Goal: Task Accomplishment & Management: Use online tool/utility

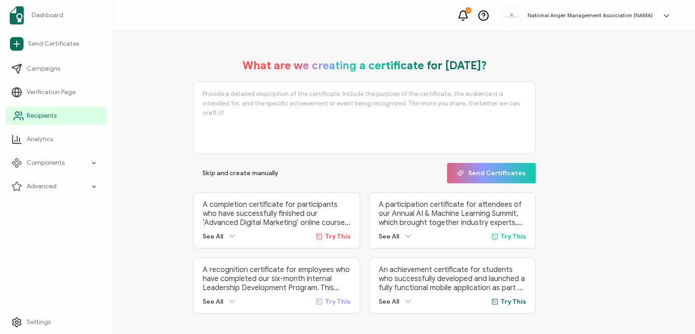
click at [38, 115] on span "Recipients" at bounding box center [42, 115] width 30 height 9
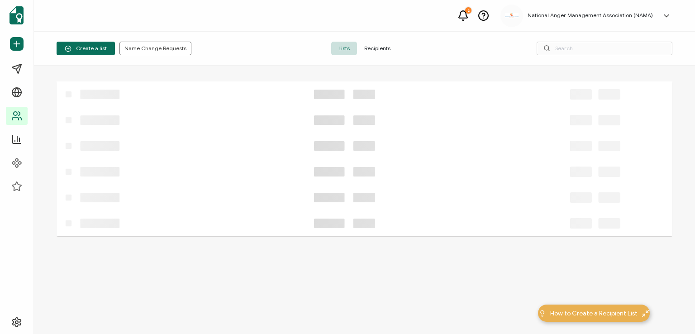
click at [376, 48] on span "Recipients" at bounding box center [377, 49] width 41 height 14
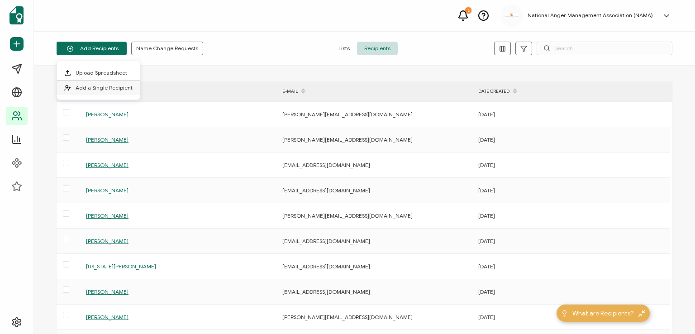
click at [93, 86] on span "Add a Single Recipient" at bounding box center [104, 87] width 57 height 7
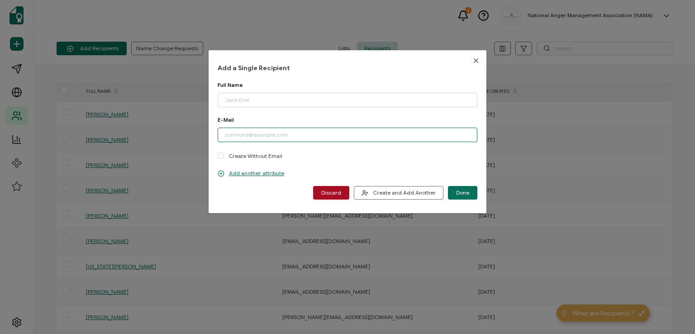
paste input "[EMAIL_ADDRESS][PERSON_NAME][DOMAIN_NAME]"
type input "[EMAIL_ADDRESS][PERSON_NAME][DOMAIN_NAME]"
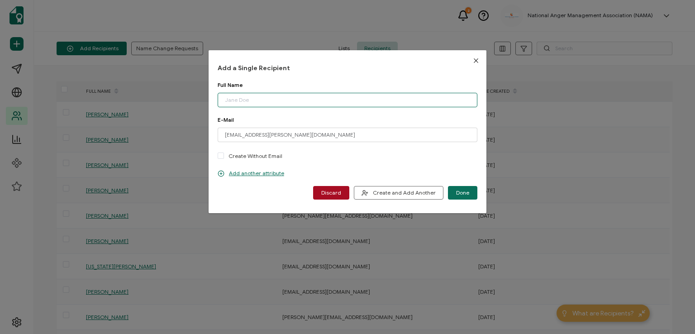
paste input "Trinity [PERSON_NAME]"
type input "Trinity [PERSON_NAME]"
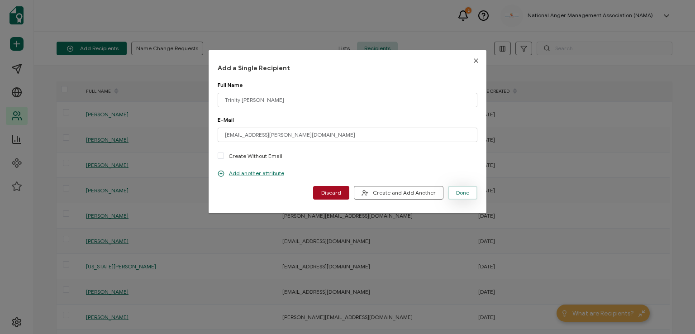
click at [456, 191] on span "Done" at bounding box center [462, 192] width 13 height 5
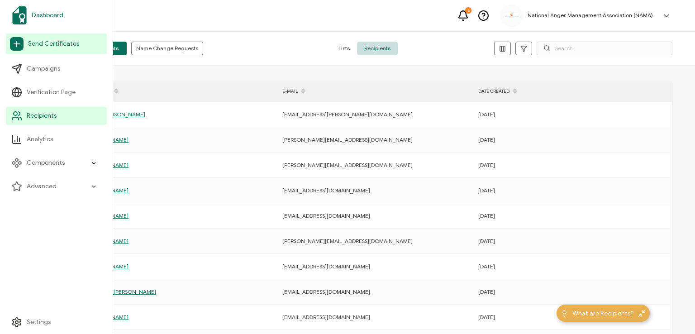
click at [43, 15] on span "Dashboard" at bounding box center [48, 15] width 32 height 9
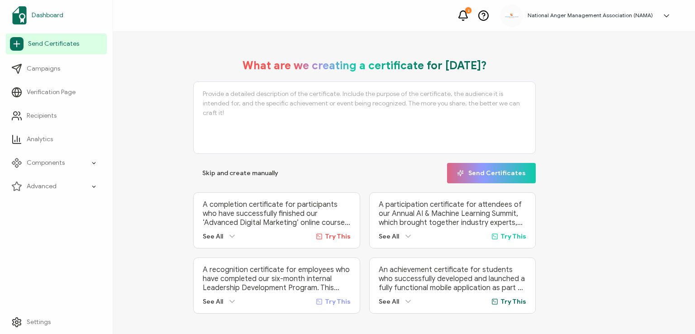
click at [43, 15] on span "Dashboard" at bounding box center [48, 15] width 32 height 9
click at [52, 14] on span "Dashboard" at bounding box center [48, 15] width 32 height 9
click at [44, 17] on span "Dashboard" at bounding box center [48, 15] width 32 height 9
click at [43, 13] on span "Dashboard" at bounding box center [48, 15] width 32 height 9
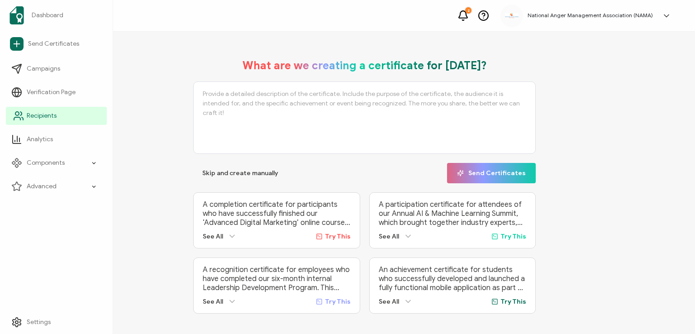
click at [30, 117] on span "Recipients" at bounding box center [42, 115] width 30 height 9
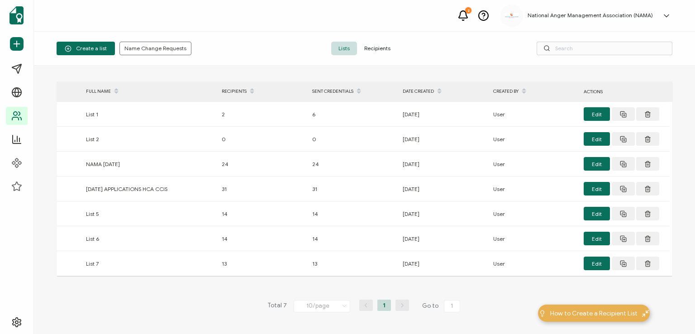
click at [372, 48] on span "Recipients" at bounding box center [377, 49] width 41 height 14
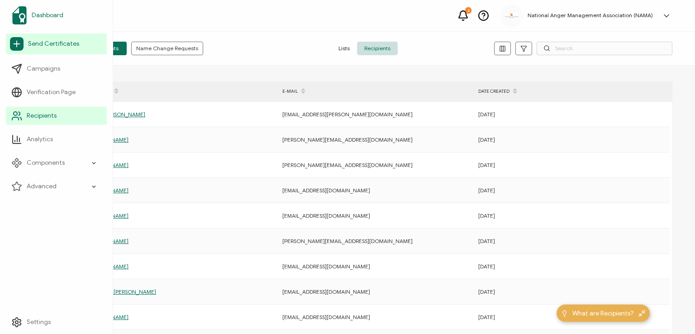
click at [39, 17] on span "Dashboard" at bounding box center [48, 15] width 32 height 9
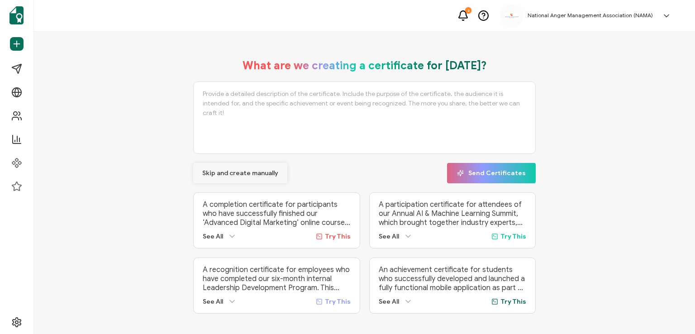
click at [225, 170] on span "Skip and create manually" at bounding box center [240, 173] width 76 height 6
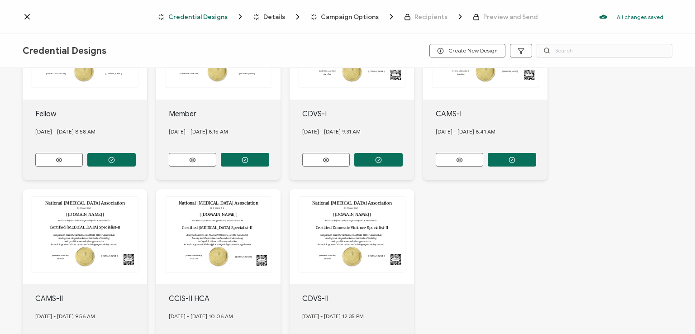
scroll to position [286, 0]
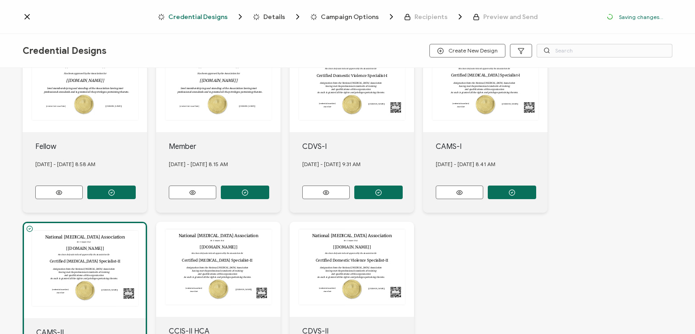
scroll to position [339, 0]
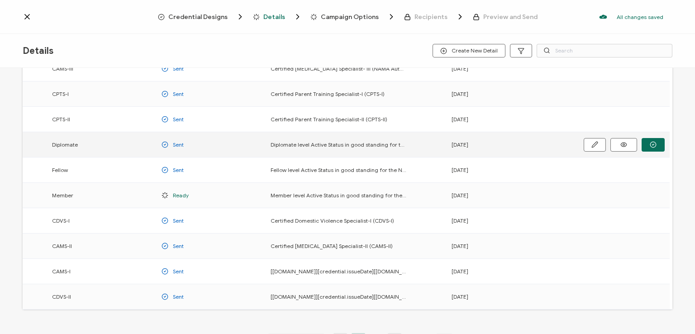
scroll to position [119, 0]
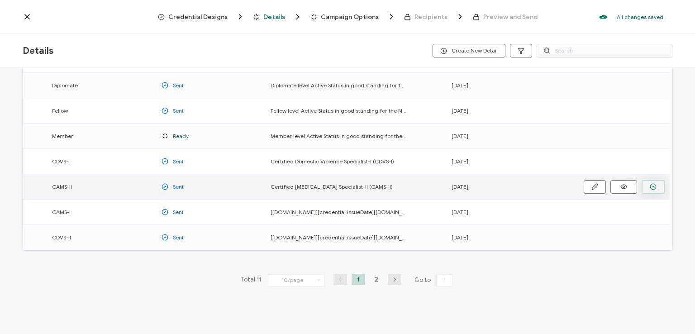
click at [0, 0] on icon "button" at bounding box center [0, 0] width 0 height 0
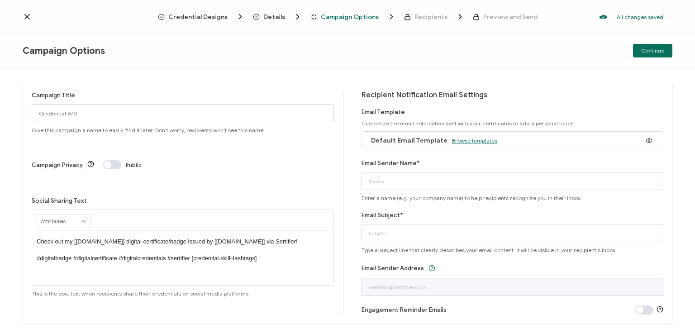
click at [471, 138] on span "Browse templates" at bounding box center [474, 140] width 45 height 7
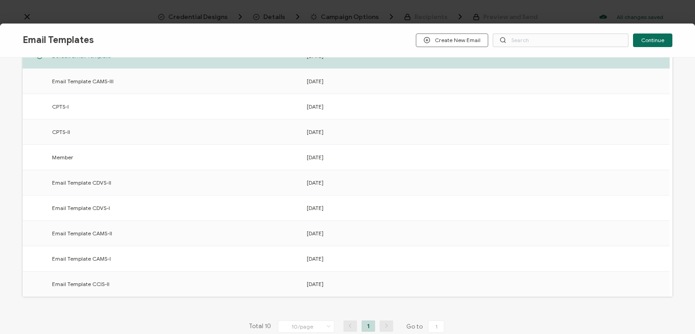
scroll to position [141, 0]
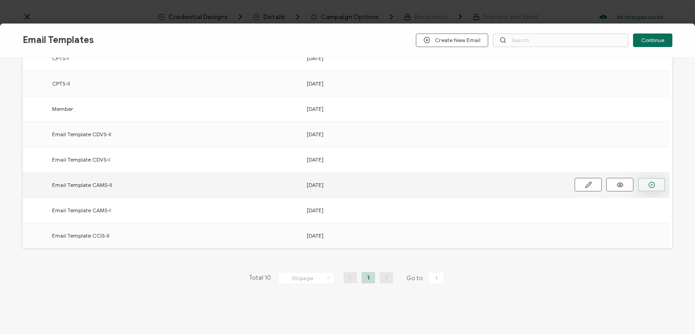
click at [0, 0] on icon "button" at bounding box center [0, 0] width 0 height 0
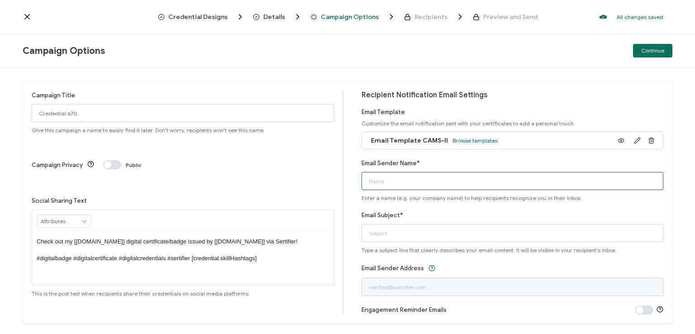
click at [477, 181] on input "Email Sender Name*" at bounding box center [513, 181] width 302 height 18
type input "National [MEDICAL_DATA] Association"
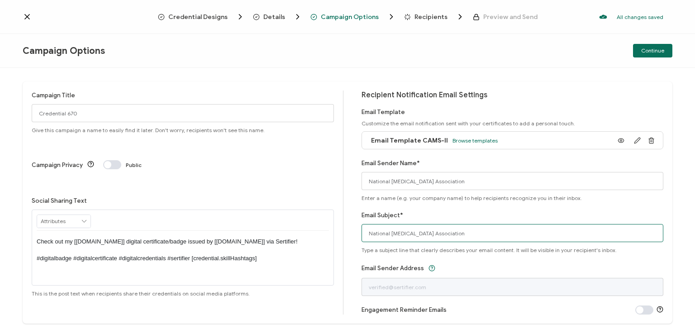
drag, startPoint x: 469, startPoint y: 236, endPoint x: 349, endPoint y: 245, distance: 120.3
click at [349, 245] on div "Campaign Title Credential 670 Give this campaign a name to easily find it later…" at bounding box center [348, 202] width 650 height 242
type input "CAMS-II digital certificate"
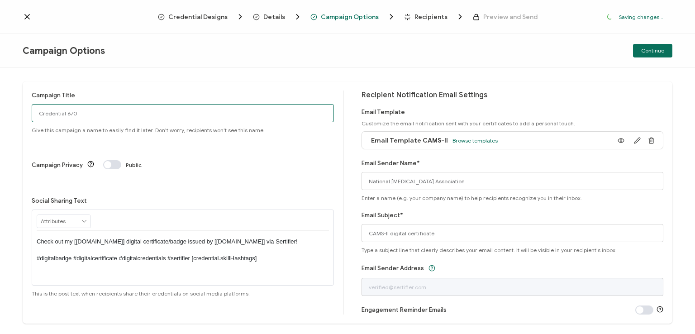
drag, startPoint x: 93, startPoint y: 110, endPoint x: 33, endPoint y: 114, distance: 60.4
click at [33, 114] on input "Credential 670" at bounding box center [183, 113] width 302 height 18
type input "CAMS-II 1 - [DATE]"
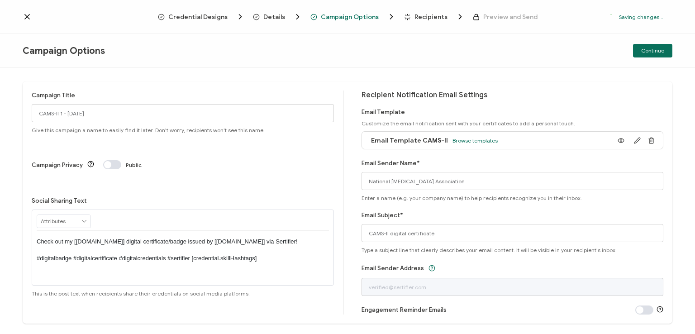
click at [181, 238] on p "Check out my [[DOMAIN_NAME]] digital certificate/badge issued by [[DOMAIN_NAME]…" at bounding box center [183, 250] width 292 height 25
click at [488, 40] on div "Campaign Options Continue" at bounding box center [347, 51] width 695 height 34
click at [588, 36] on div "Campaign Options Continue" at bounding box center [347, 51] width 695 height 34
click at [645, 49] on span "Continue" at bounding box center [652, 50] width 23 height 5
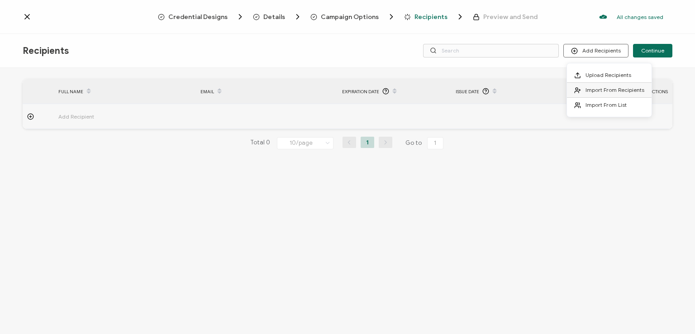
click at [601, 87] on span "Import From Recipients" at bounding box center [615, 89] width 59 height 7
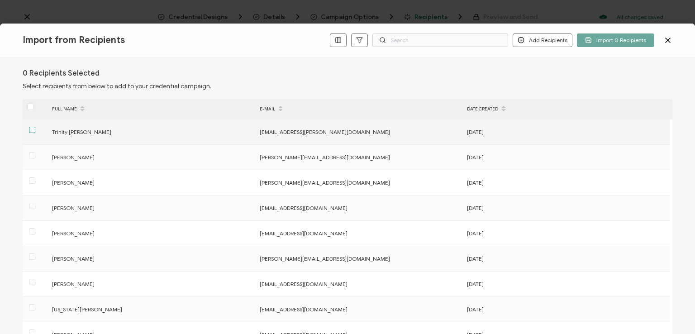
click at [34, 129] on span at bounding box center [32, 130] width 6 height 6
click at [35, 127] on input "checkbox" at bounding box center [35, 127] width 0 height 0
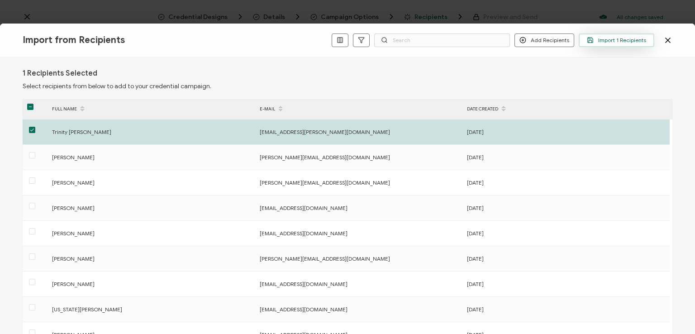
click at [620, 38] on span "Import 1 Recipients" at bounding box center [616, 40] width 59 height 7
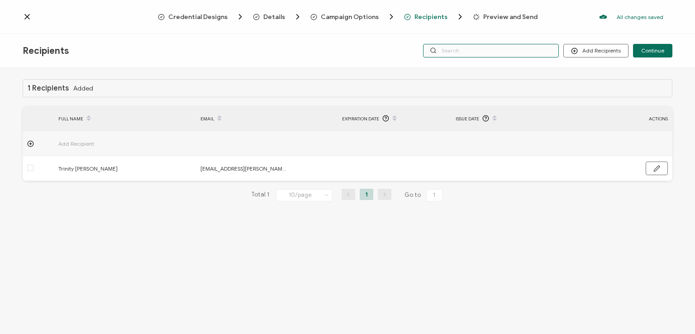
click at [523, 48] on input "text" at bounding box center [491, 51] width 136 height 14
click at [517, 34] on div "Recipients Add Recipients Continue" at bounding box center [347, 51] width 695 height 34
click at [514, 45] on input "text" at bounding box center [491, 51] width 136 height 14
click at [513, 61] on div "Recipients Add Recipients Continue" at bounding box center [347, 51] width 695 height 34
click at [650, 48] on span "Continue" at bounding box center [652, 50] width 23 height 5
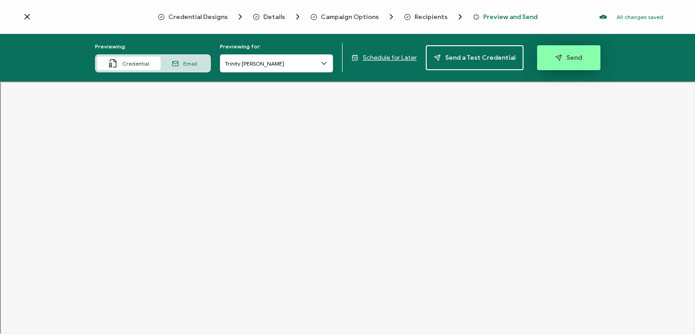
click at [569, 58] on span "Send" at bounding box center [568, 57] width 27 height 7
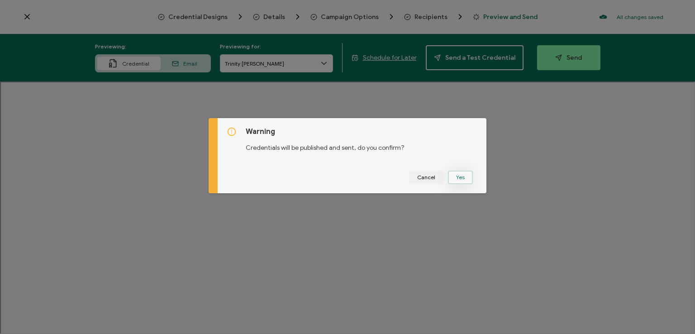
click at [460, 173] on button "Yes" at bounding box center [460, 178] width 25 height 14
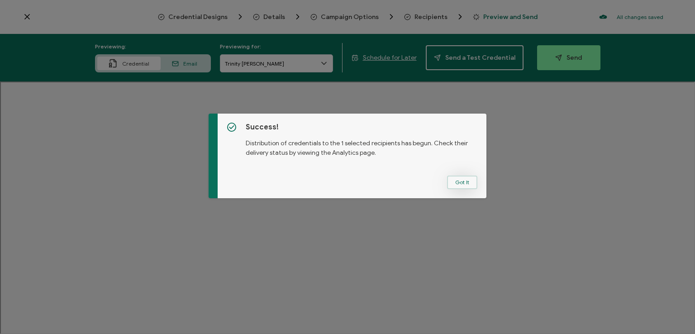
click at [456, 181] on button "Got It" at bounding box center [462, 183] width 30 height 14
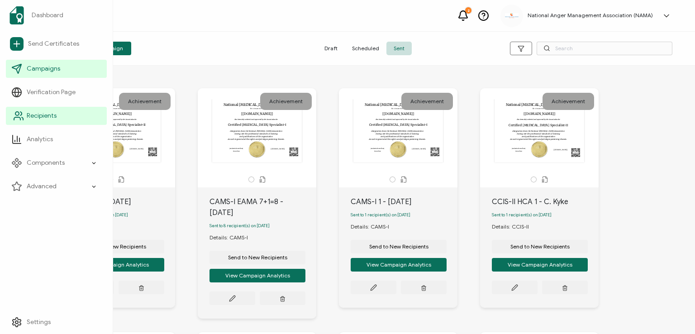
click at [40, 115] on span "Recipients" at bounding box center [42, 115] width 30 height 9
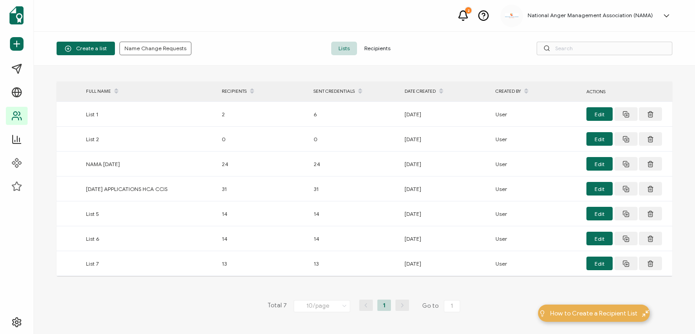
click at [377, 46] on span "Recipients" at bounding box center [377, 49] width 41 height 14
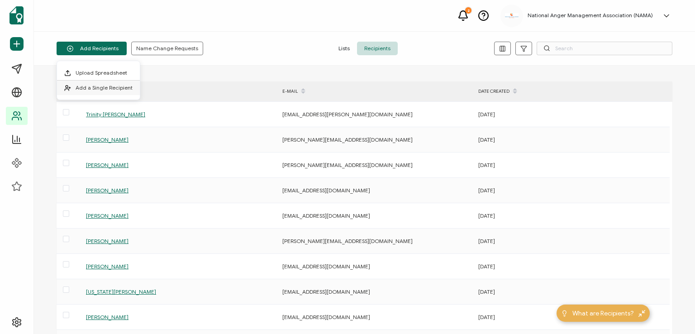
click at [105, 85] on span "Add a Single Recipient" at bounding box center [104, 87] width 57 height 7
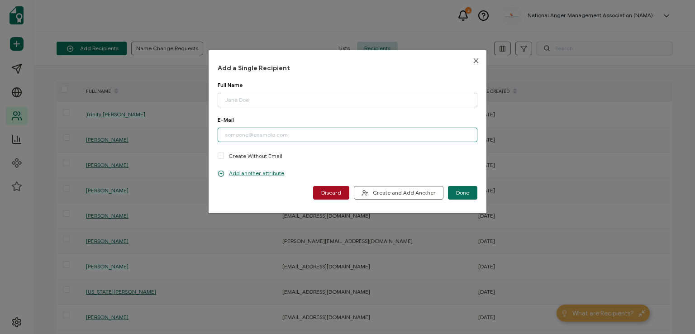
paste input "[PERSON_NAME][EMAIL_ADDRESS][PERSON_NAME][DOMAIN_NAME]"
type input "[PERSON_NAME][EMAIL_ADDRESS][PERSON_NAME][DOMAIN_NAME]"
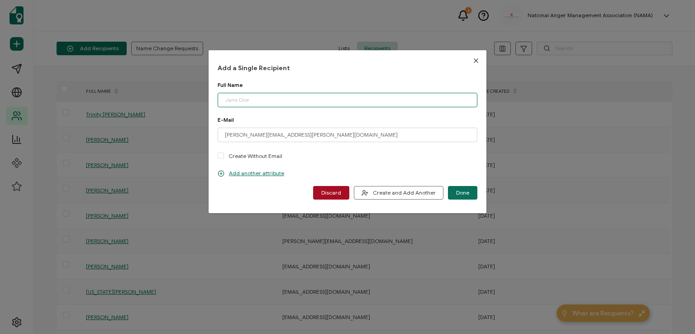
paste input "[PERSON_NAME]"
type input "[PERSON_NAME]"
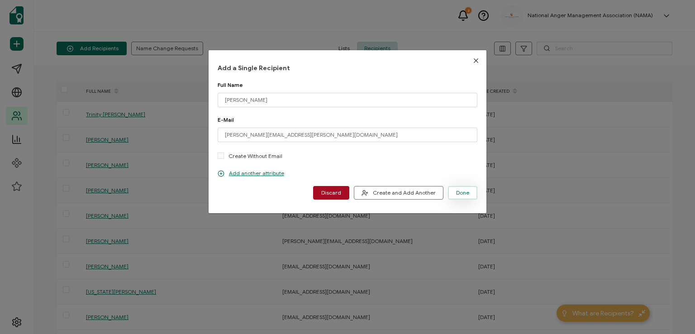
click at [459, 192] on span "Done" at bounding box center [462, 192] width 13 height 5
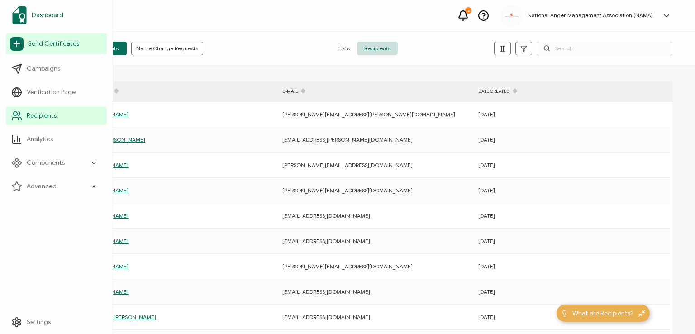
click at [40, 17] on span "Dashboard" at bounding box center [48, 15] width 32 height 9
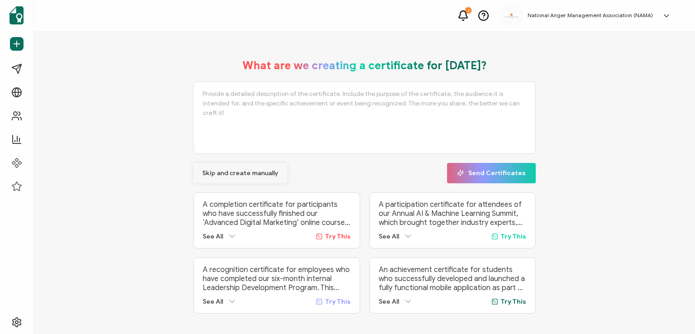
click at [230, 172] on span "Skip and create manually" at bounding box center [240, 173] width 76 height 6
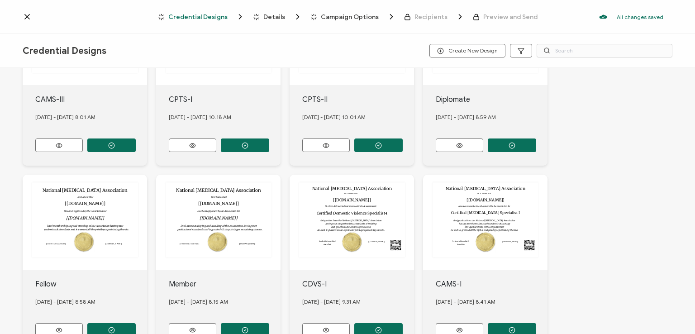
scroll to position [151, 0]
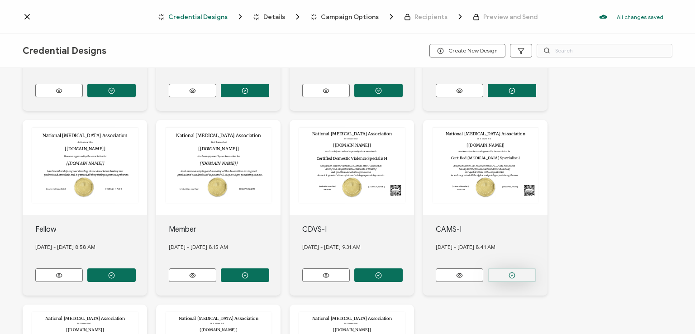
click at [115, 94] on icon "button" at bounding box center [111, 90] width 7 height 7
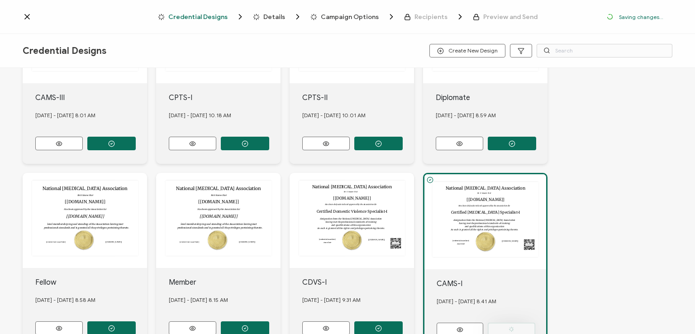
scroll to position [204, 0]
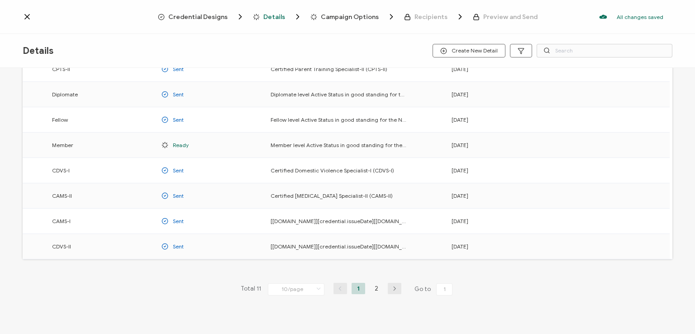
scroll to position [119, 0]
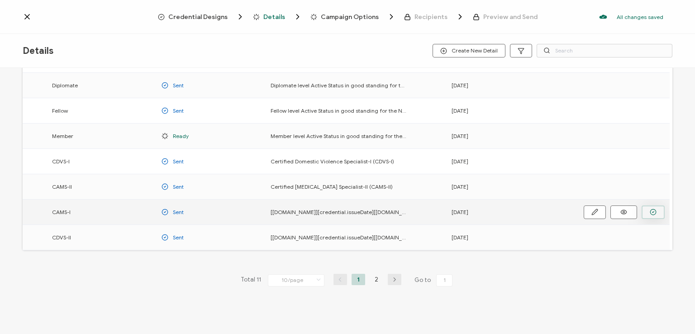
click at [0, 0] on icon "button" at bounding box center [0, 0] width 0 height 0
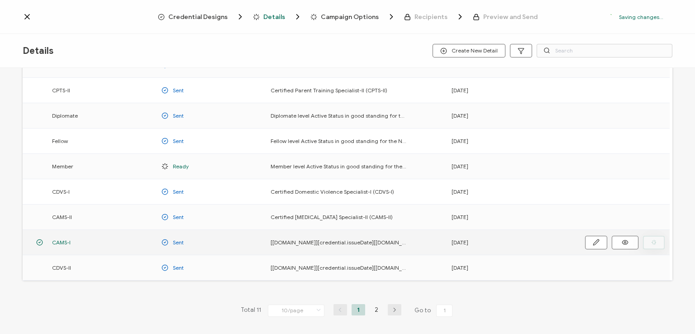
scroll to position [149, 0]
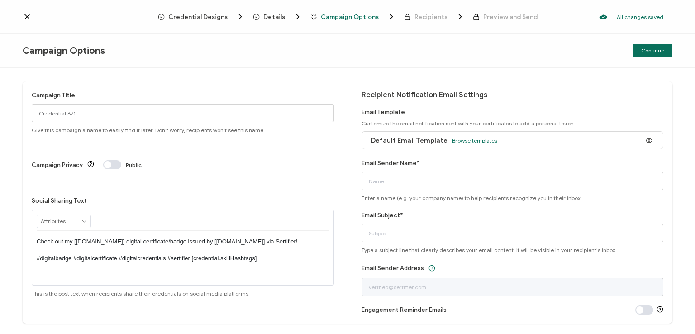
click at [455, 143] on span "Browse templates" at bounding box center [474, 140] width 45 height 7
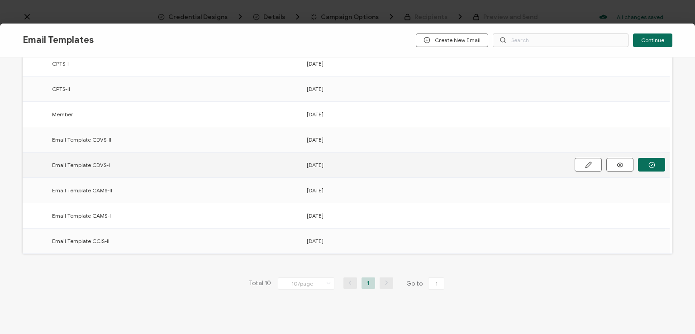
scroll to position [141, 0]
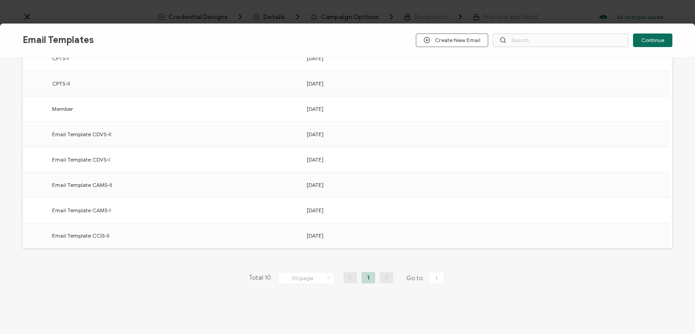
click at [0, 0] on icon "button" at bounding box center [0, 0] width 0 height 0
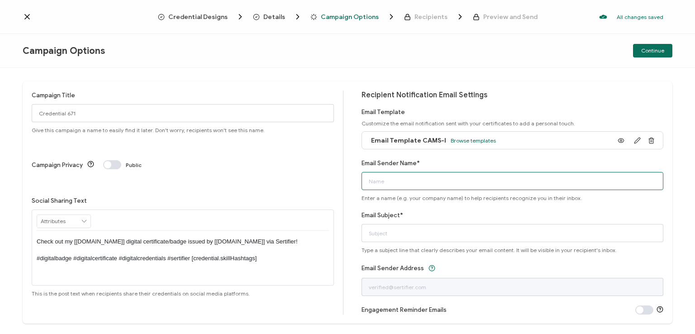
click at [412, 183] on input "Email Sender Name*" at bounding box center [513, 181] width 302 height 18
type input "National [MEDICAL_DATA] Association"
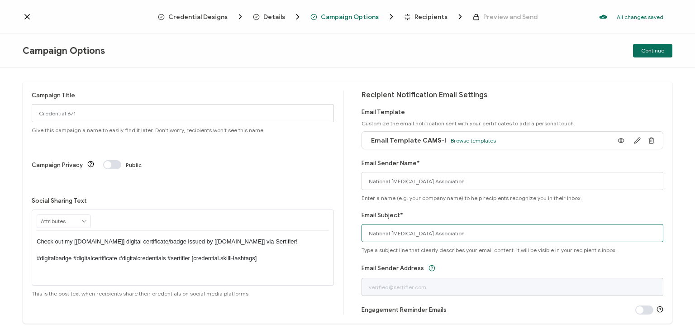
drag, startPoint x: 467, startPoint y: 234, endPoint x: 310, endPoint y: 243, distance: 157.3
click at [310, 243] on div "Campaign Title Credential 671 Give this campaign a name to easily find it later…" at bounding box center [348, 202] width 650 height 242
type input "CAMS-I digital certificate"
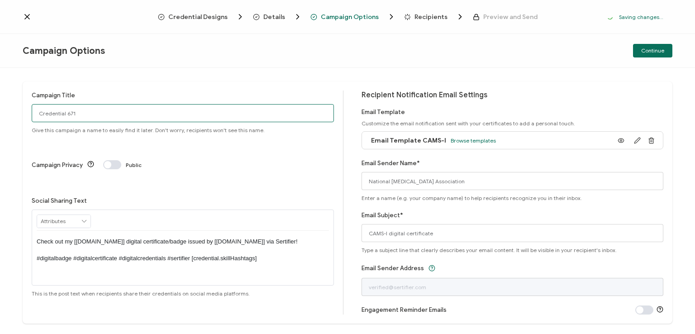
drag, startPoint x: 87, startPoint y: 113, endPoint x: 0, endPoint y: 105, distance: 87.3
click at [0, 105] on div "Campaign Title Credential 671 Give this campaign a name to easily find it later…" at bounding box center [347, 201] width 695 height 266
type input "CAMS-I 1 replace old [DATE]"
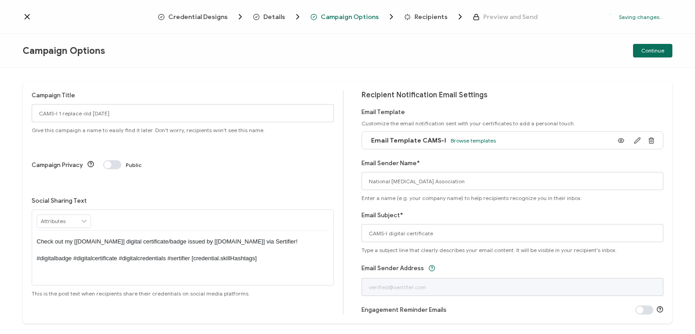
click at [180, 238] on p "Check out my [[DOMAIN_NAME]] digital certificate/badge issued by [[DOMAIN_NAME]…" at bounding box center [183, 250] width 292 height 25
click at [272, 160] on div "Campaign Privacy Public" at bounding box center [183, 164] width 302 height 9
click at [504, 55] on div "Continue" at bounding box center [564, 51] width 217 height 14
click at [649, 48] on span "Continue" at bounding box center [652, 50] width 23 height 5
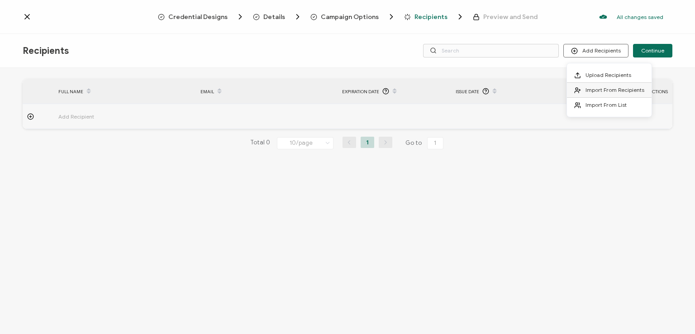
click at [601, 88] on span "Import From Recipients" at bounding box center [615, 89] width 59 height 7
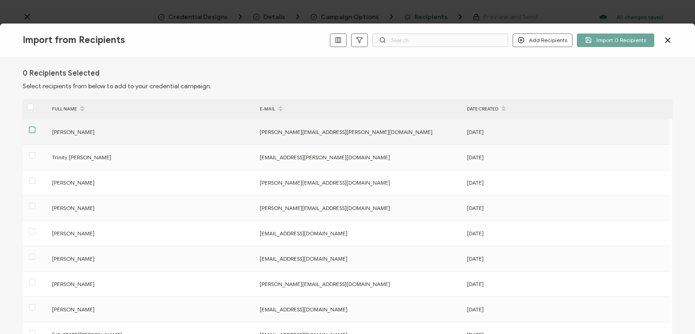
click at [31, 129] on span at bounding box center [32, 130] width 6 height 6
click at [35, 127] on input "checkbox" at bounding box center [35, 127] width 0 height 0
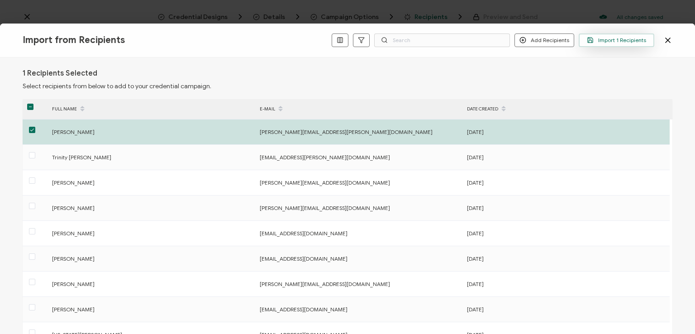
click at [619, 38] on span "Import 1 Recipients" at bounding box center [616, 40] width 59 height 7
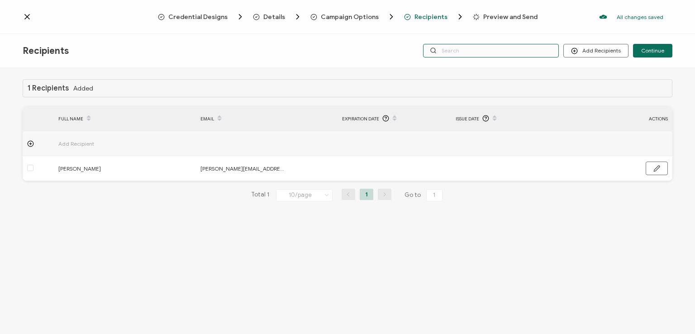
click at [506, 51] on input "text" at bounding box center [491, 51] width 136 height 14
click at [489, 32] on div "Credential Designs Details Campaign Options Recipients Preview and Send All cha…" at bounding box center [347, 17] width 695 height 34
click at [469, 52] on input "text" at bounding box center [491, 51] width 136 height 14
click at [472, 68] on div "1 Recipients Added FULL NAME EMAIL Expiration Date Issue Date ACTIONS Add Recip…" at bounding box center [347, 202] width 695 height 268
click at [653, 49] on span "Continue" at bounding box center [652, 50] width 23 height 5
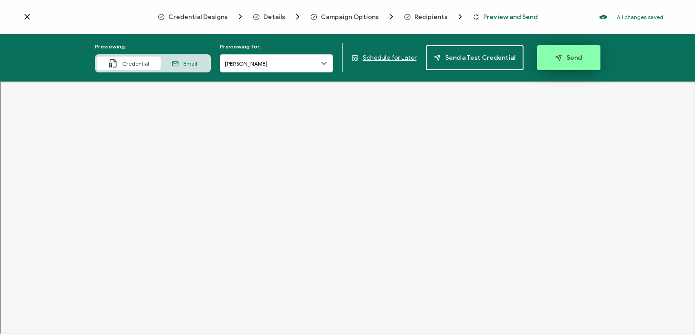
click at [568, 57] on span "Send" at bounding box center [568, 57] width 27 height 7
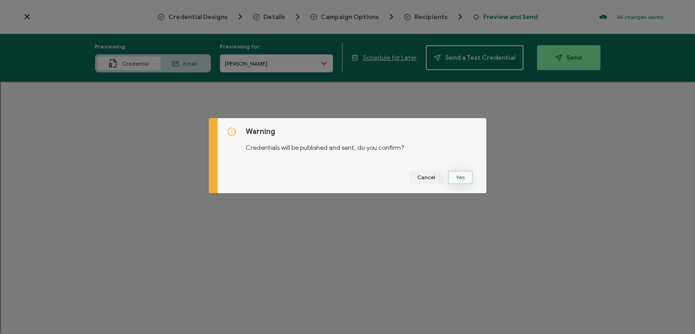
click at [459, 177] on button "Yes" at bounding box center [460, 178] width 25 height 14
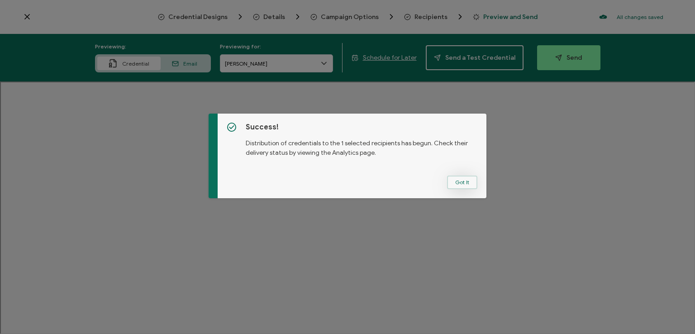
click at [457, 184] on button "Got It" at bounding box center [462, 183] width 30 height 14
